Goal: Task Accomplishment & Management: Complete application form

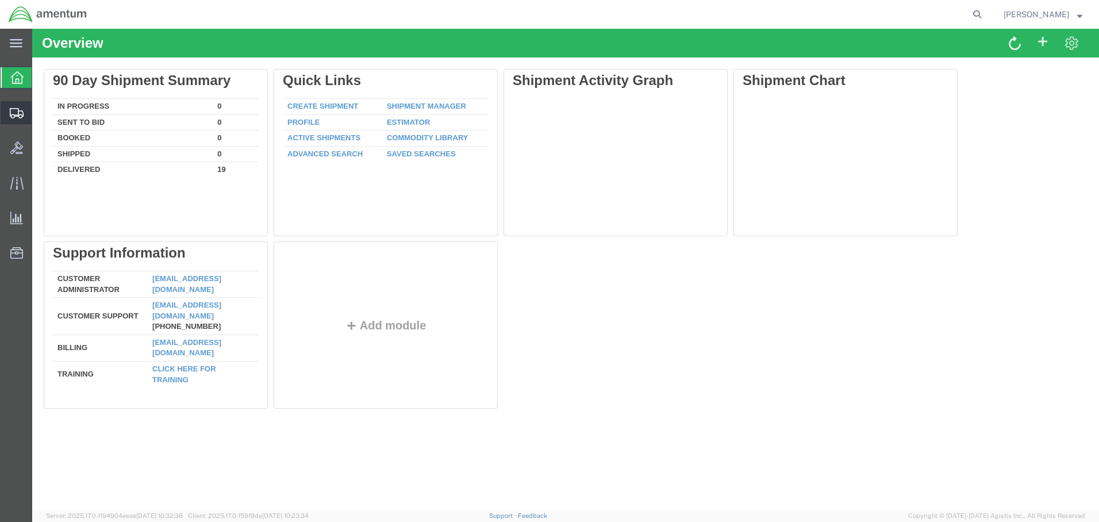
click at [0, 0] on span "Create Shipment" at bounding box center [0, 0] width 0 height 0
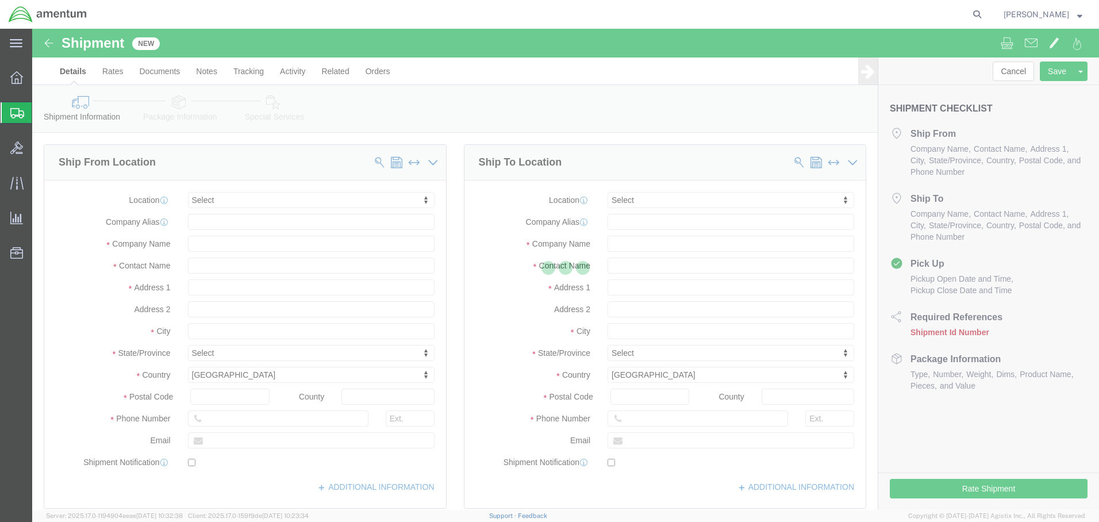
click div
select select
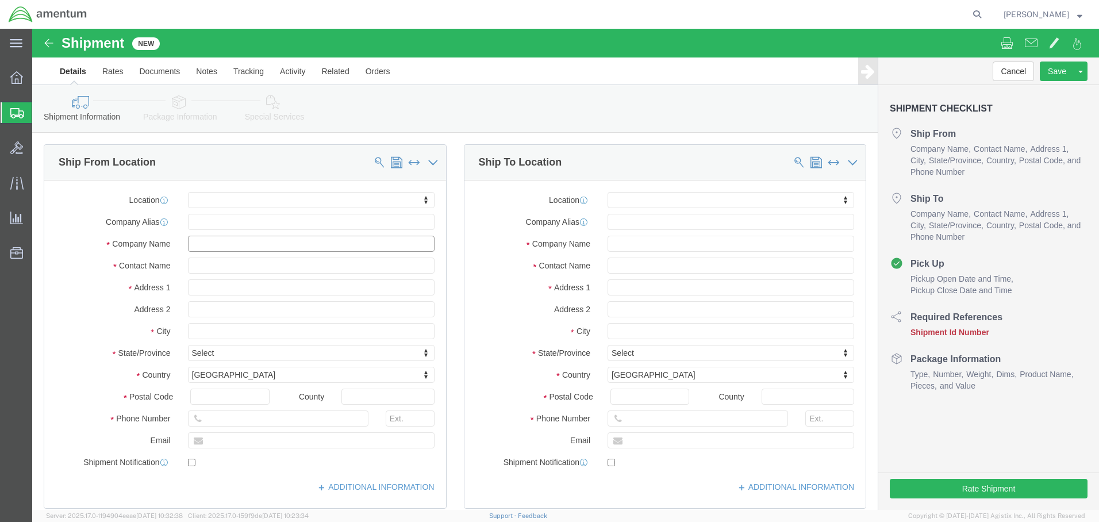
click input "text"
type input "[PERSON_NAME]"
click input "text"
type input "[PERSON_NAME]"
click input "text"
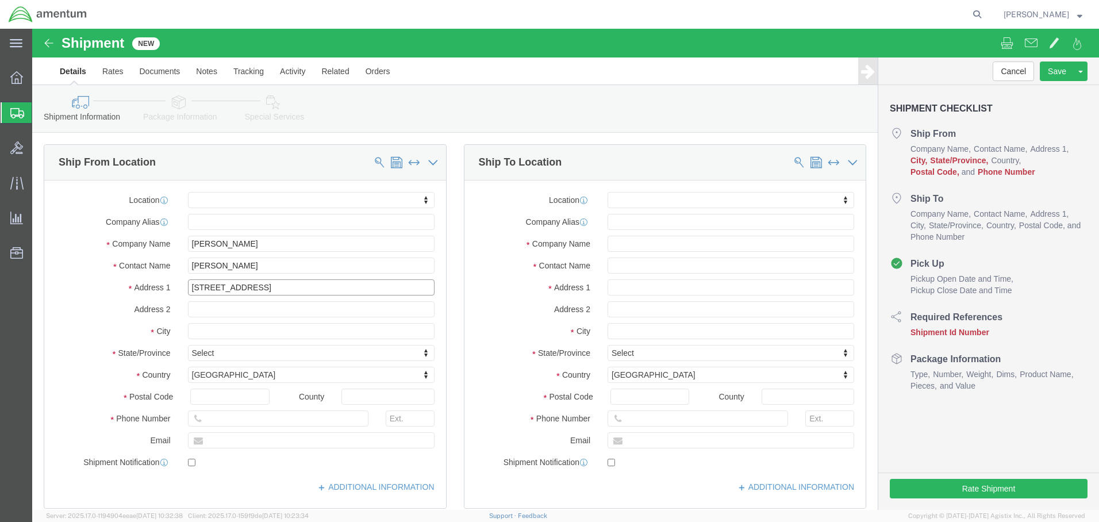
type input "[STREET_ADDRESS]"
click input "text"
type input "[PERSON_NAME]"
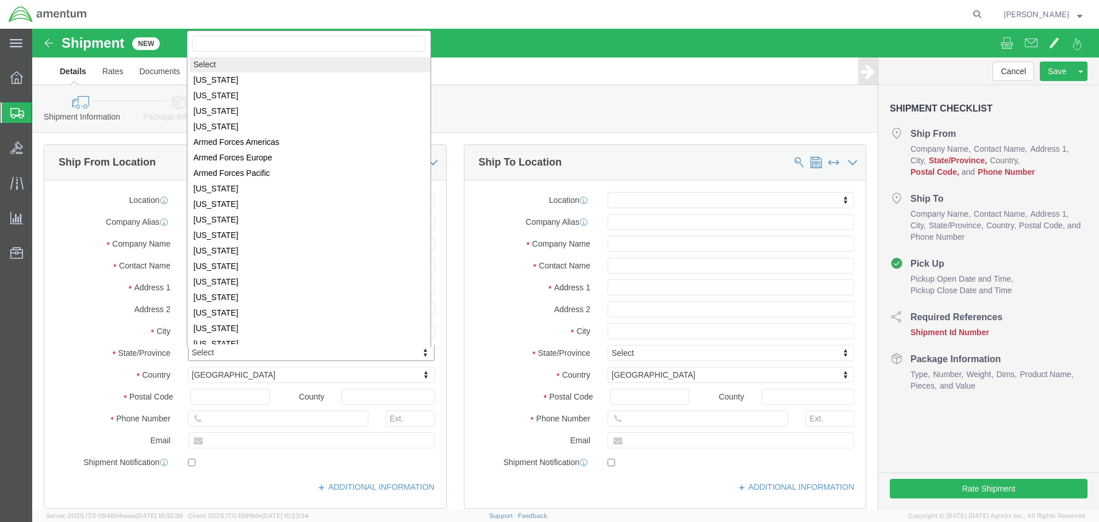
click body "Shipment New Details Rates Documents Notes Tracking Activity Related Orders Can…"
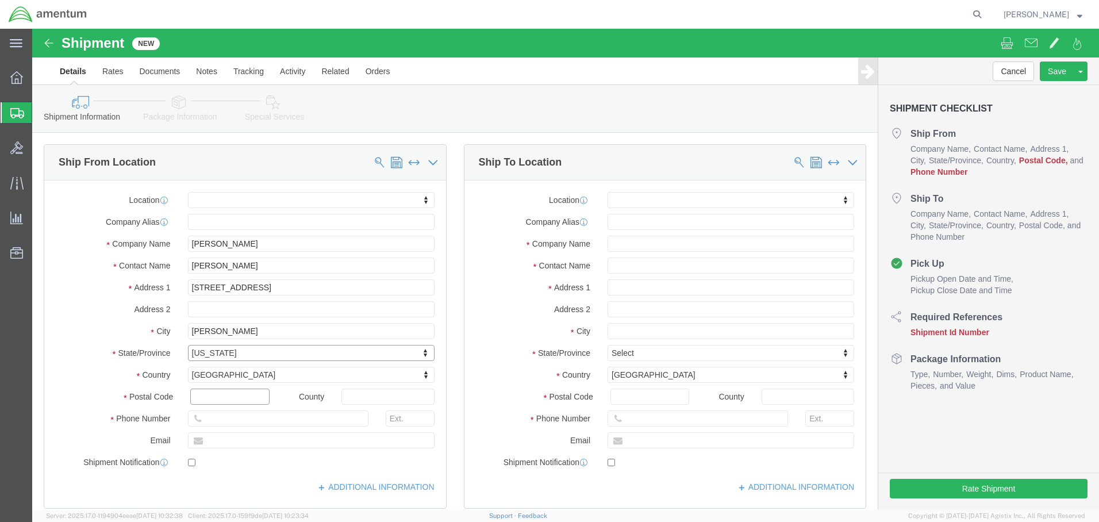
click input "text"
type input "82801"
click input "text"
type input "[PHONE_NUMBER]"
